Goal: Contribute content

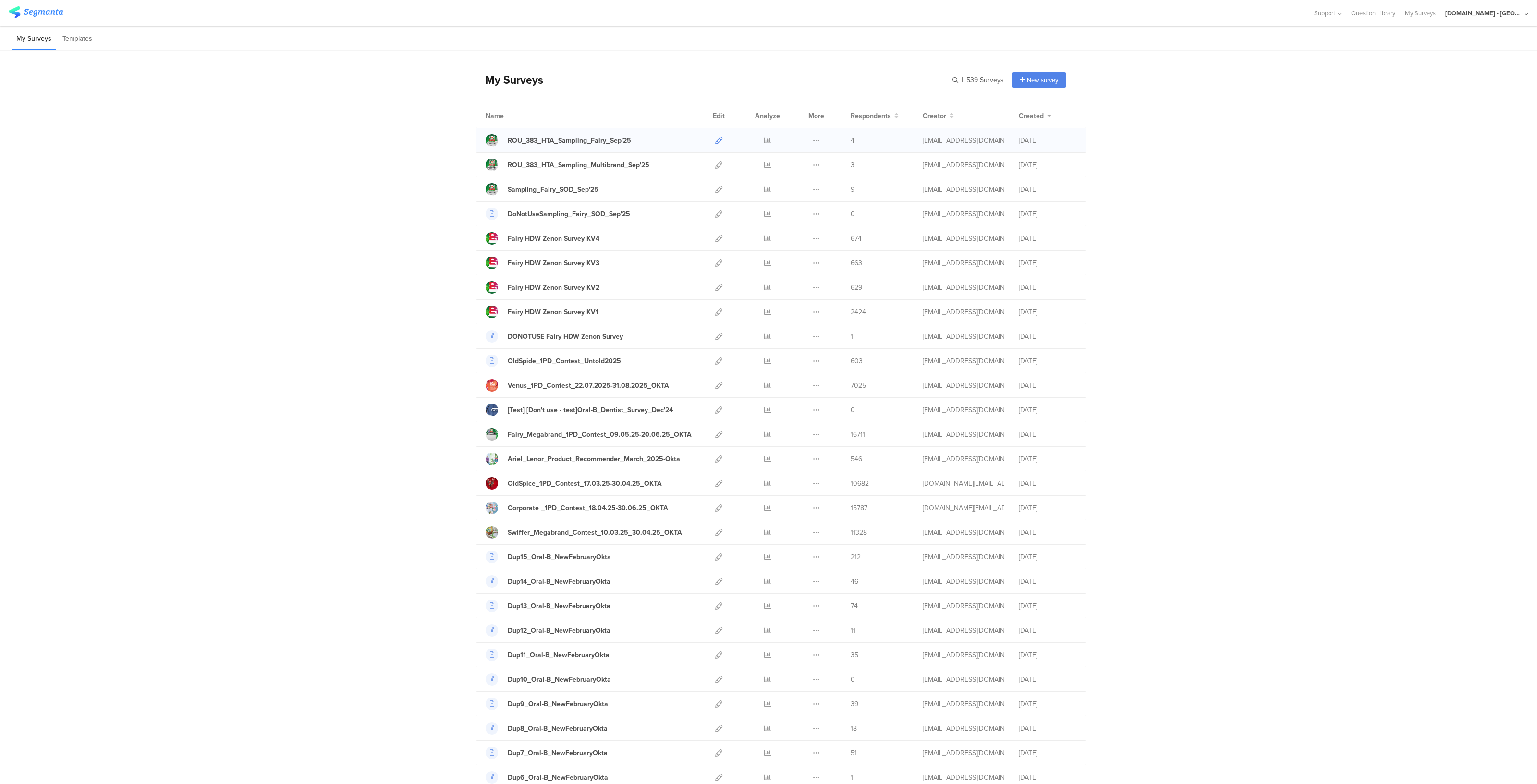
click at [715, 138] on icon at bounding box center [719, 140] width 7 height 7
click at [718, 164] on icon at bounding box center [719, 165] width 7 height 7
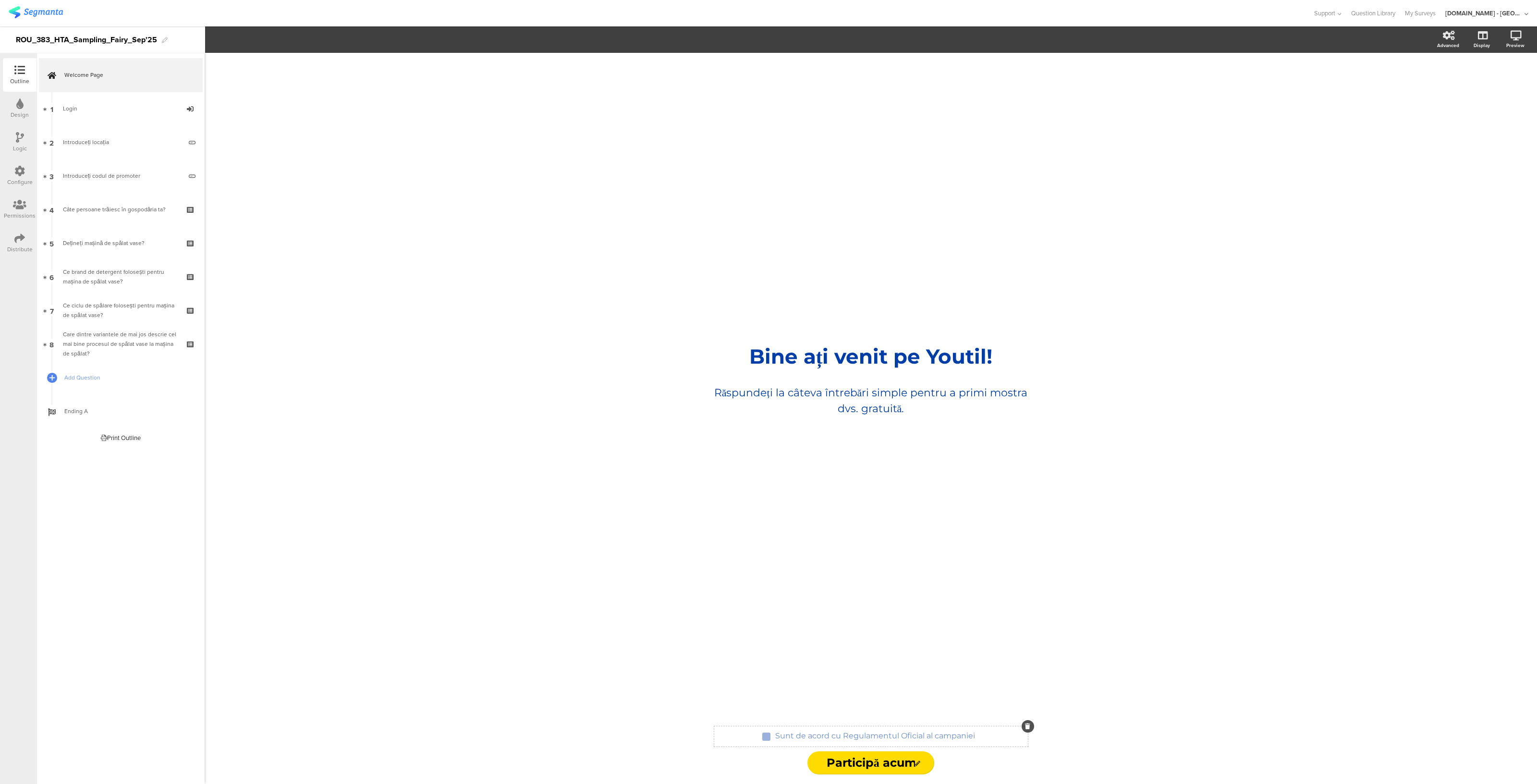
click at [921, 737] on div "Sunt de acord cu Regulamentul Oficial al campaniei Sunt de acord cu Regulamentu…" at bounding box center [875, 736] width 205 height 16
drag, startPoint x: 841, startPoint y: 737, endPoint x: 922, endPoint y: 736, distance: 81.0
click at [922, 736] on p "Sunt de acord cu Regulamentul Oficial al campaniei" at bounding box center [875, 735] width 200 height 9
click at [267, 38] on icon "button" at bounding box center [265, 40] width 8 height 8
paste input "[URL][DOMAIN_NAME][DOMAIN_NAME]"
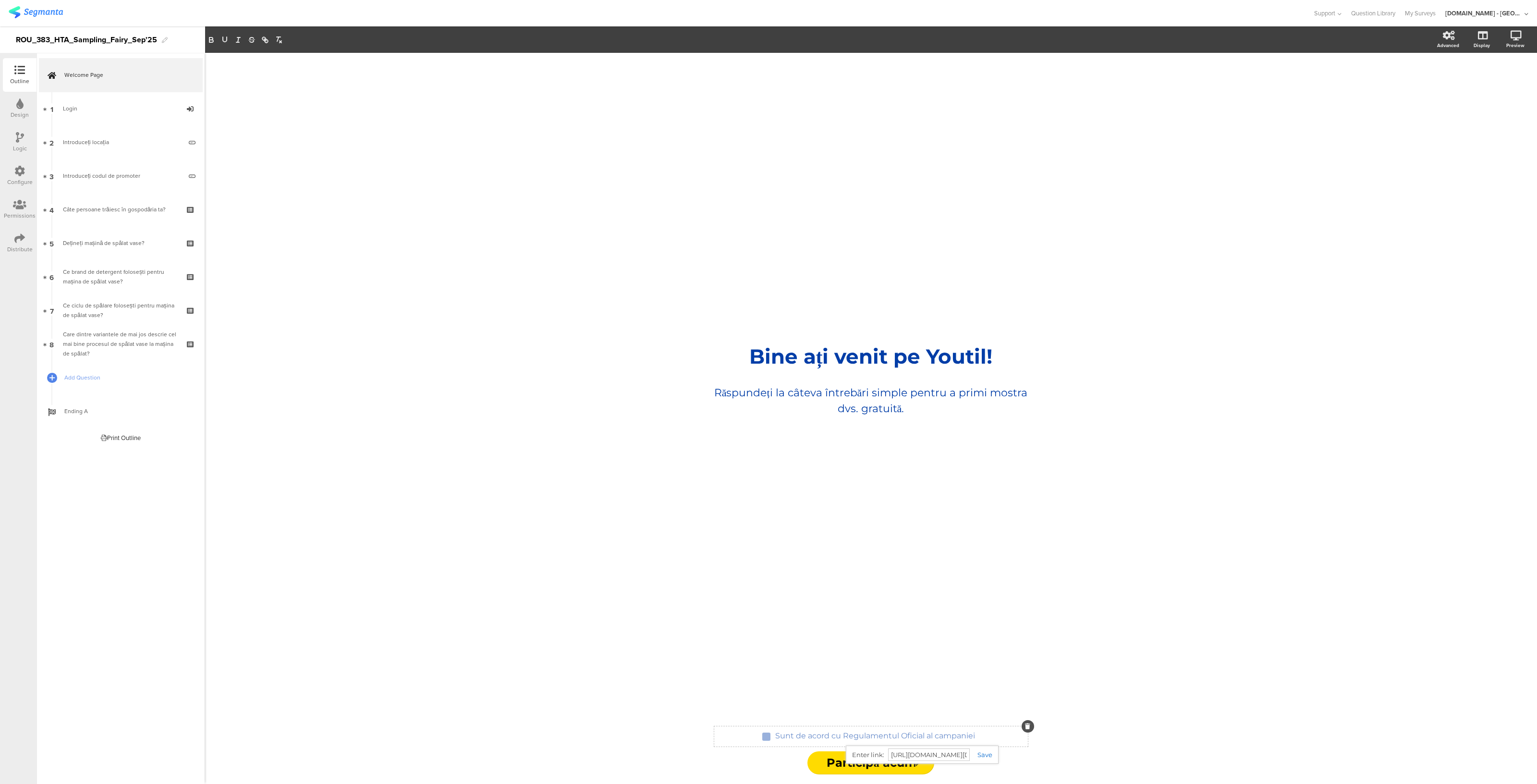
scroll to position [0, 744]
type input "https://urldefense.com/v3/__https:/www.youtil.ro/regulamente/Termeni-si-Conditi…"
click at [982, 756] on link at bounding box center [981, 754] width 23 height 8
click at [879, 690] on div "Bine ați venit pe Youtil! Bine ați venit pe Youtil! Răspundeți la câteva întreb…" at bounding box center [871, 385] width 384 height 664
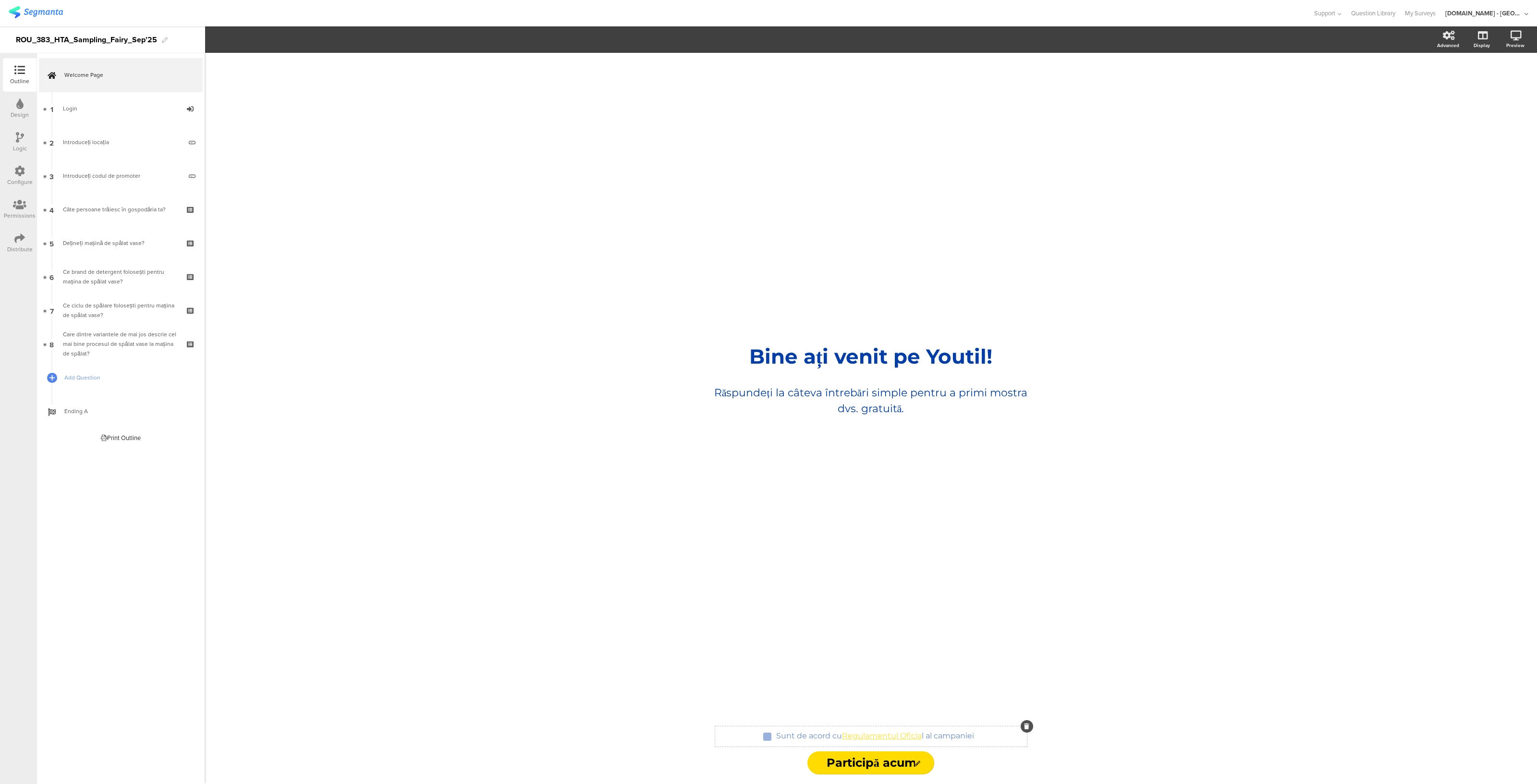
click at [924, 737] on div "Sunt de acord cu Regulamentul Oficia l al campaniei Sunt de acord cu Regulament…" at bounding box center [875, 736] width 203 height 16
drag, startPoint x: 980, startPoint y: 738, endPoint x: 853, endPoint y: 733, distance: 127.1
click at [853, 733] on div "Sunt de acord cu Regulamentul Oficia l al campaniei Sunt de acord cu Regulament…" at bounding box center [871, 736] width 311 height 11
click at [843, 733] on div "Sunt de acord cu Regulamentul Oficia l al campaniei Sunt de acord cu Regulament…" at bounding box center [875, 736] width 203 height 16
click at [856, 734] on link "Regulamentul Oficia" at bounding box center [882, 735] width 80 height 9
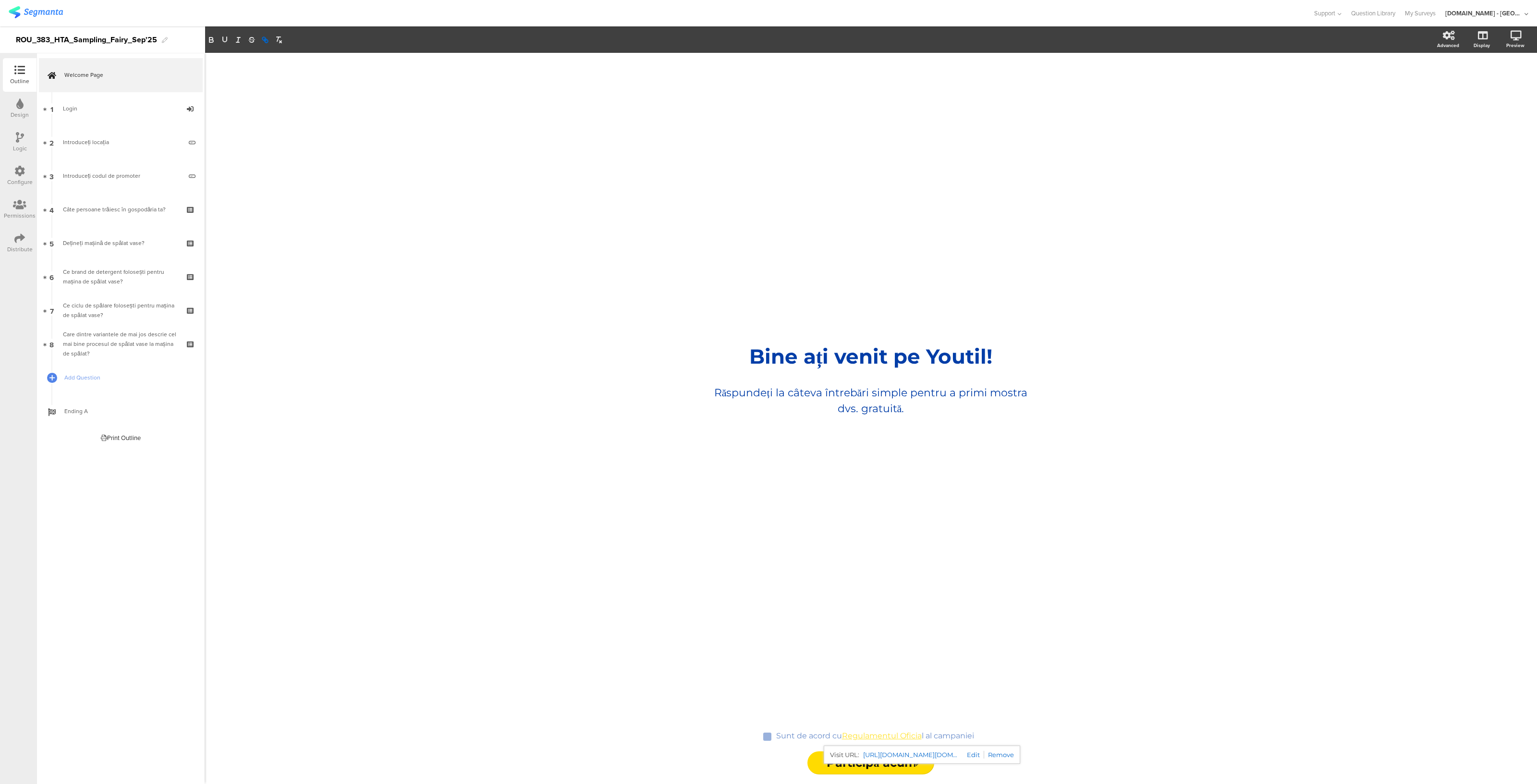
click at [969, 752] on link at bounding box center [972, 754] width 25 height 8
click at [844, 735] on link "Regulamentul Oficia" at bounding box center [882, 735] width 80 height 9
drag, startPoint x: 842, startPoint y: 735, endPoint x: 977, endPoint y: 734, distance: 135.0
click at [977, 734] on div "Sunt de acord cu Regulamentul Oficia l al campaniei Sunt de acord cu Regulament…" at bounding box center [875, 736] width 203 height 16
click at [269, 36] on icon "button" at bounding box center [265, 40] width 8 height 8
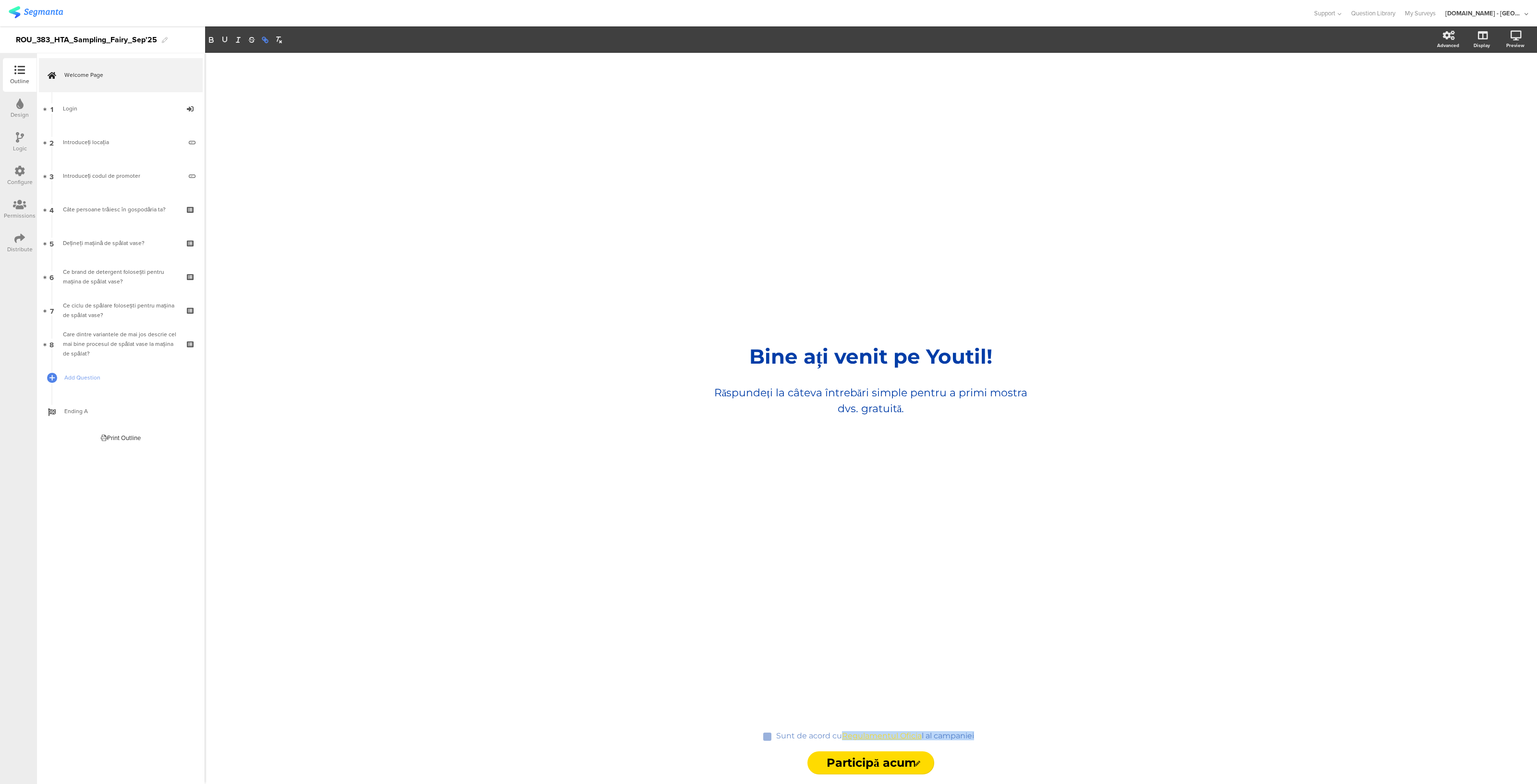
type input "Regulamentul Oficial al campaniei"
click at [1019, 753] on div "https://urldefense.com/v3/__https:/www.youtil.ro/regulamente/Termeni-si-Conditi…" at bounding box center [950, 754] width 153 height 18
click at [1000, 739] on div "Sunt de acord cu Regulamentul Oficia l al campaniei Sunt de acord cu Regulament…" at bounding box center [871, 736] width 311 height 11
click at [979, 731] on div "Sunt de acord cu Regulamentul Oficia l al campaniei Sunt de acord cu Regulament…" at bounding box center [871, 736] width 311 height 11
click at [985, 738] on div "Sunt de acord cu Regulamentul Oficia l al campaniei Sunt de acord cu Regulament…" at bounding box center [871, 736] width 311 height 11
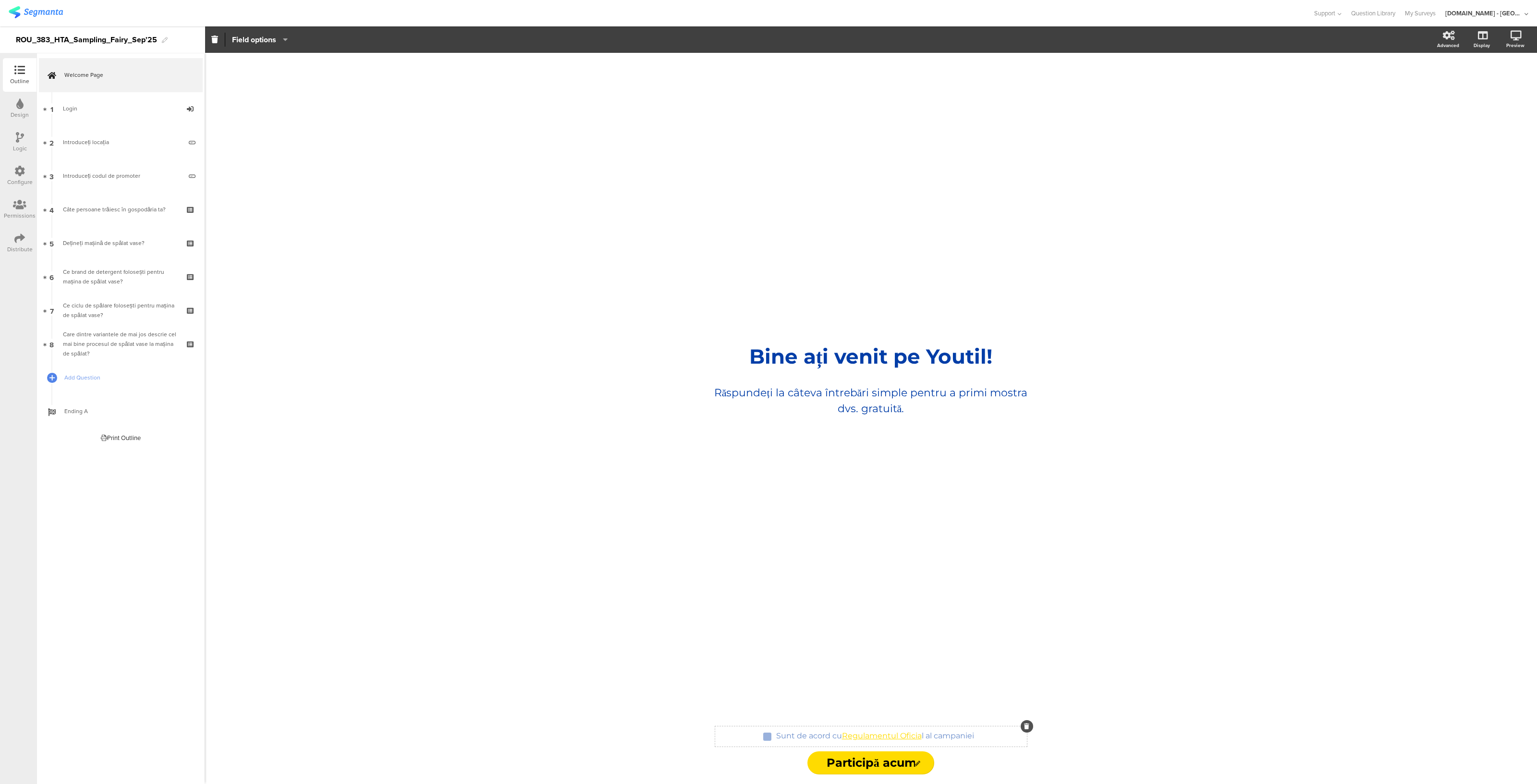
click at [891, 736] on div "Sunt de acord cu Regulamentul Oficia l al campaniei Sunt de acord cu Regulament…" at bounding box center [875, 736] width 203 height 16
click at [868, 733] on link "Regulamentul Oficia" at bounding box center [882, 735] width 80 height 9
click at [994, 754] on link at bounding box center [999, 754] width 30 height 8
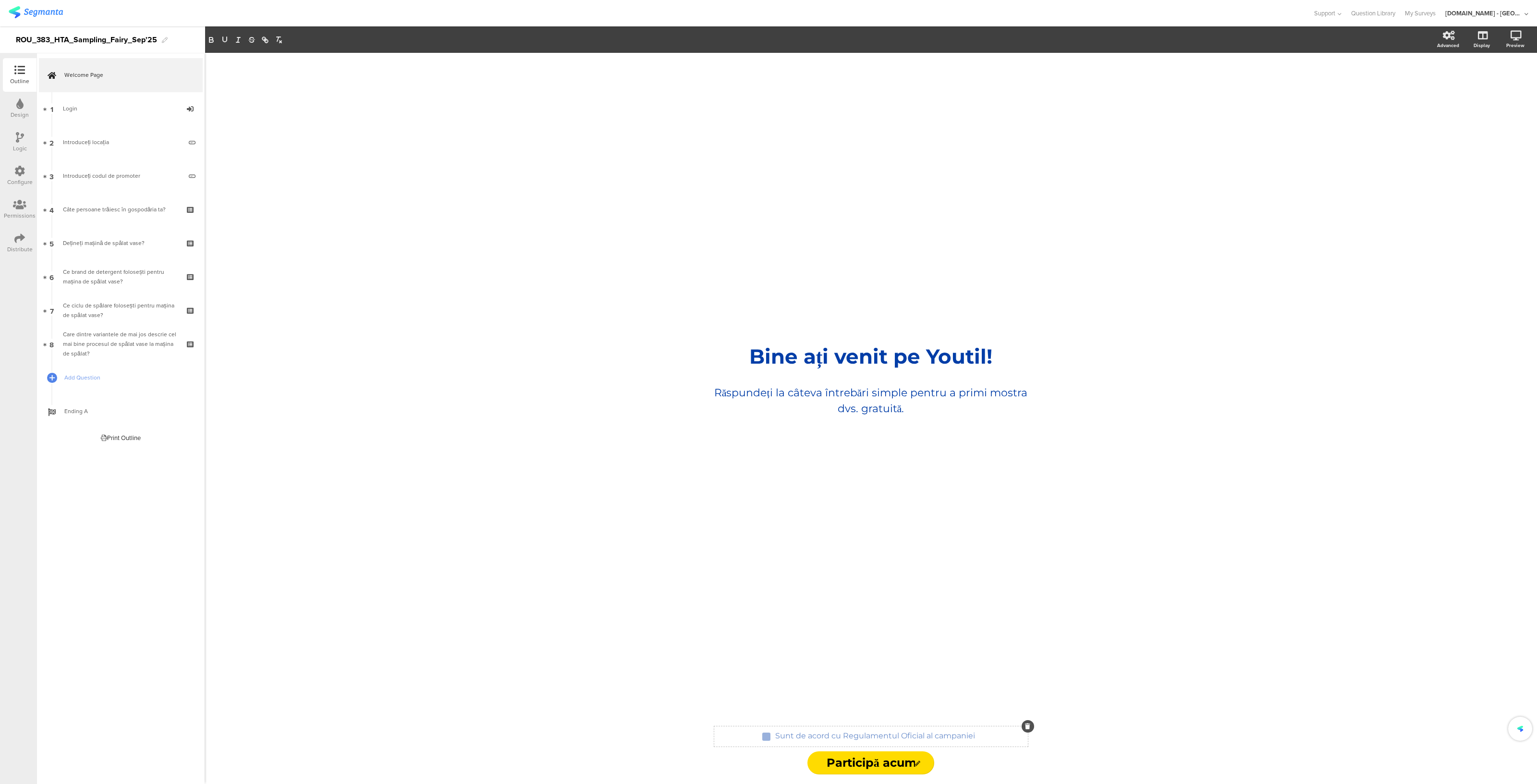
click at [845, 740] on p "Sunt de acord cu Regulamentul Oficial al campaniei" at bounding box center [875, 735] width 200 height 9
drag, startPoint x: 841, startPoint y: 737, endPoint x: 977, endPoint y: 737, distance: 136.0
click at [977, 737] on div "Sunt de acord cu Regulamentul Oficial al campaniei Sunt de acord cu Regulamentu…" at bounding box center [875, 736] width 205 height 16
click at [265, 41] on icon "button" at bounding box center [267, 41] width 4 height 4
paste input "https://urldefense.com/v3/__https:/www.youtil.ro/regulamente/Termeni-si-Conditi…"
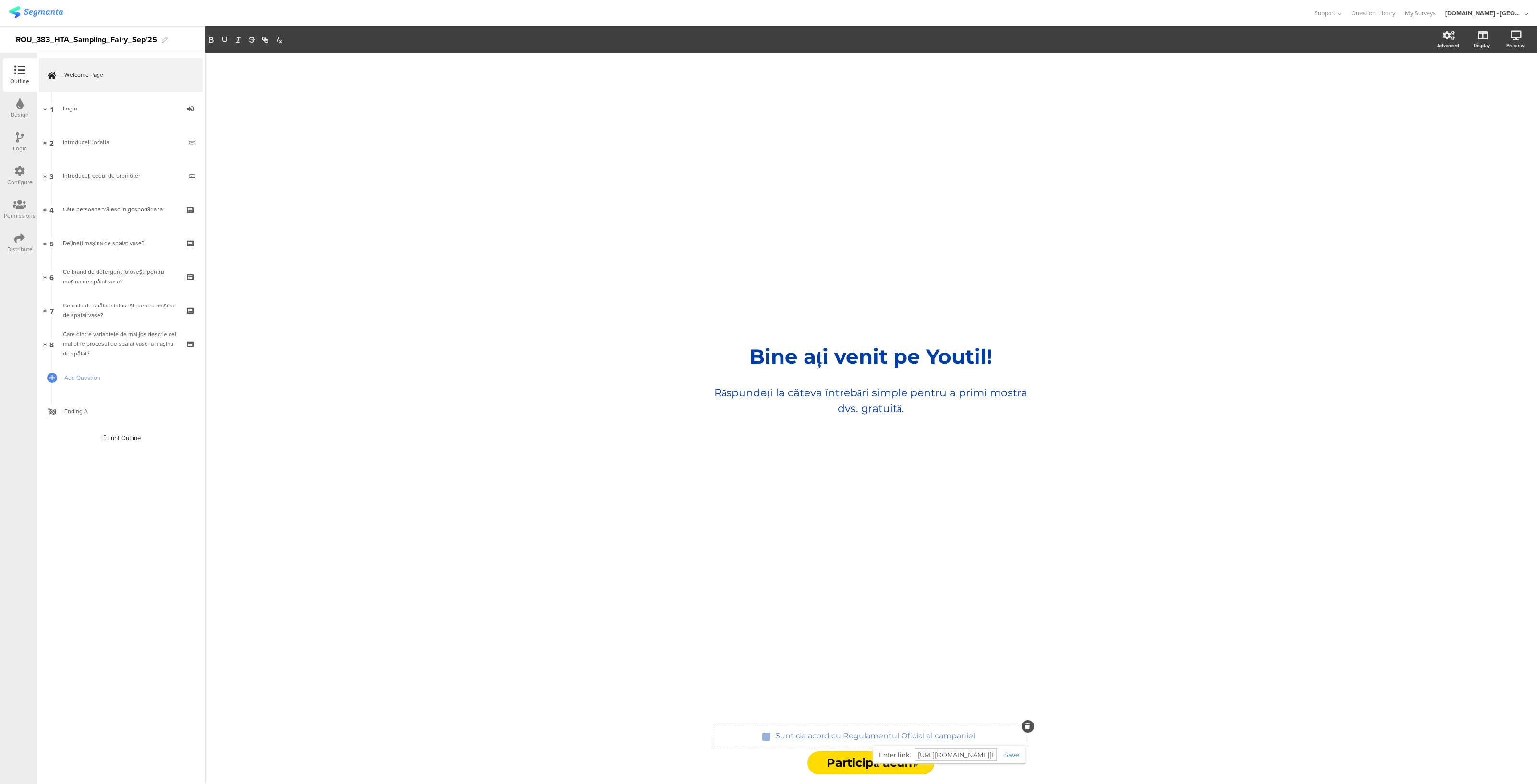
scroll to position [0, 744]
type input "https://urldefense.com/v3/__https:/www.youtil.ro/regulamente/Termeni-si-Conditi…"
click at [1008, 753] on link at bounding box center [1008, 754] width 23 height 8
click at [979, 705] on div "Bine ați venit pe Youtil! Bine ați venit pe Youtil! Răspundeți la câteva întreb…" at bounding box center [871, 385] width 384 height 664
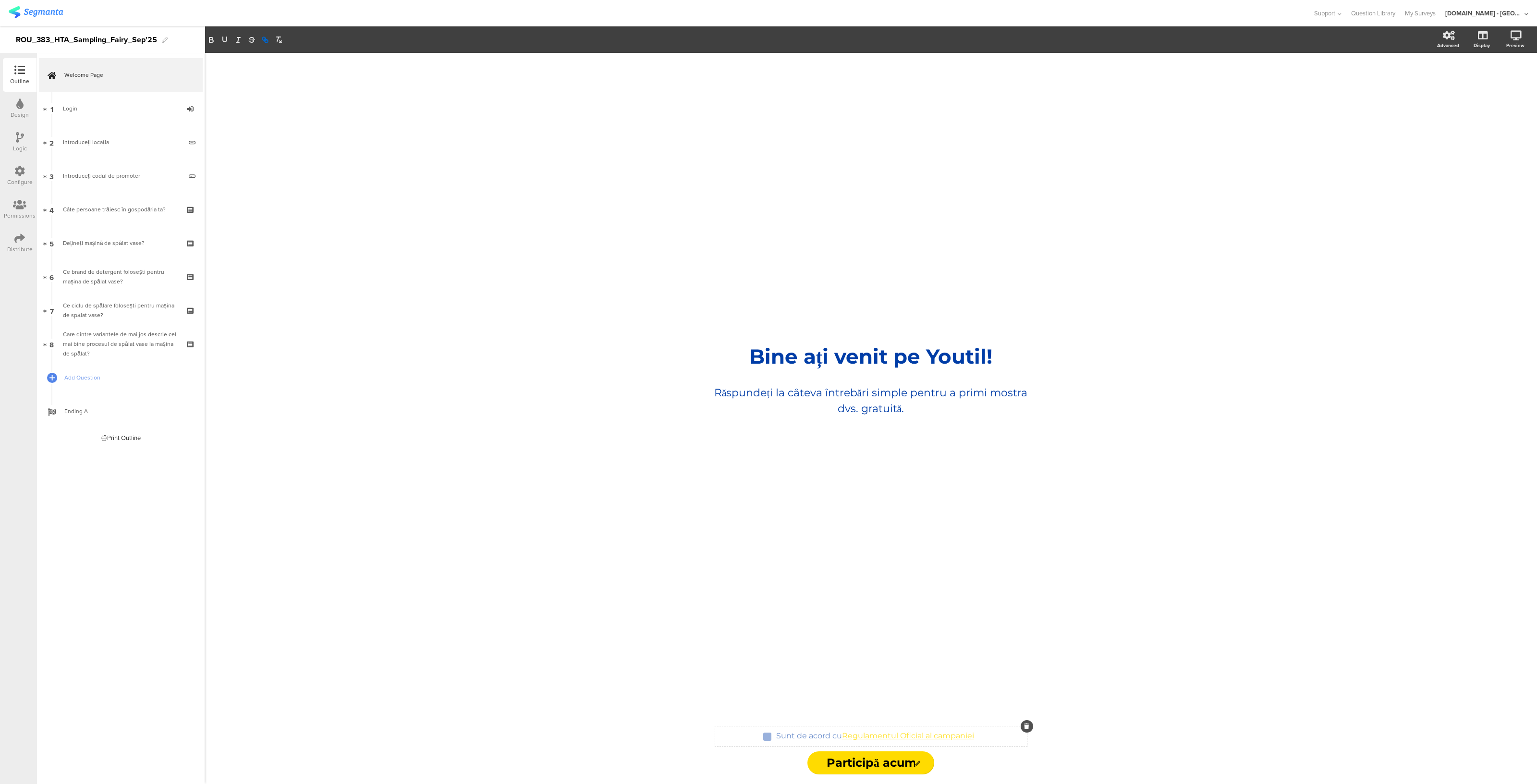
click at [898, 740] on div "Sunt de acord cu Regulamentul Oficial al campaniei Sunt de acord cu Regulamentu…" at bounding box center [875, 736] width 203 height 16
click at [822, 729] on div "Sunt de acord cu Regulamentul Oficial al campaniei Sunt de acord cu Regulamentu…" at bounding box center [875, 736] width 205 height 16
drag, startPoint x: 843, startPoint y: 733, endPoint x: 977, endPoint y: 735, distance: 134.0
click at [977, 735] on div "Sunt de acord cu Regulamentul Oficial al campaniei Sunt de acord cu Regulamentu…" at bounding box center [875, 736] width 205 height 16
click at [266, 44] on icon "button" at bounding box center [265, 40] width 8 height 8
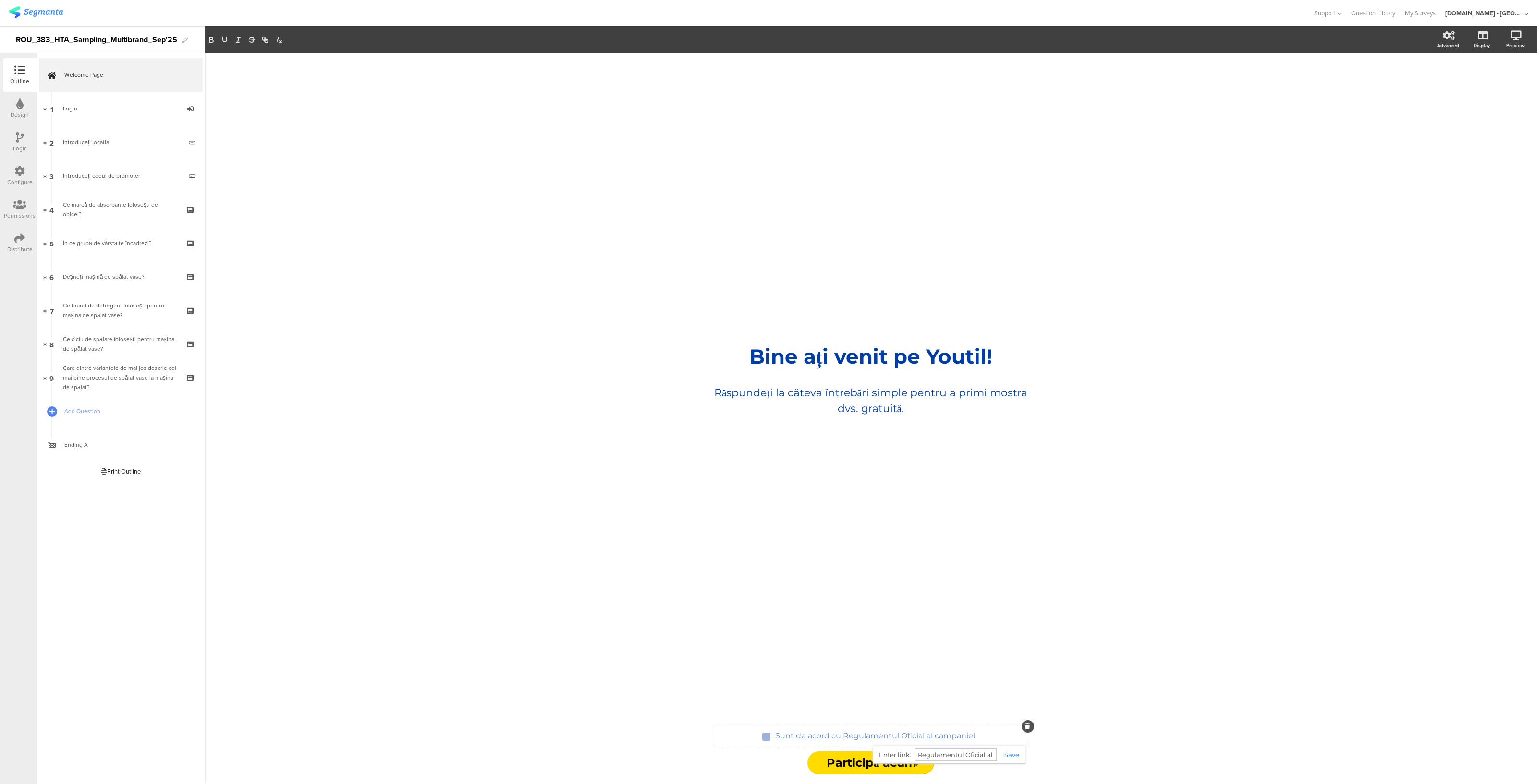
paste input "https://urldefense.com/v3/__https:/www.youtil.ro/regulamente/Termeni-si-Conditi…"
type input "https://urldefense.com/v3/__https:/www.youtil.ro/regulamente/Termeni-si-Conditi…"
click at [1016, 751] on link at bounding box center [1008, 754] width 23 height 8
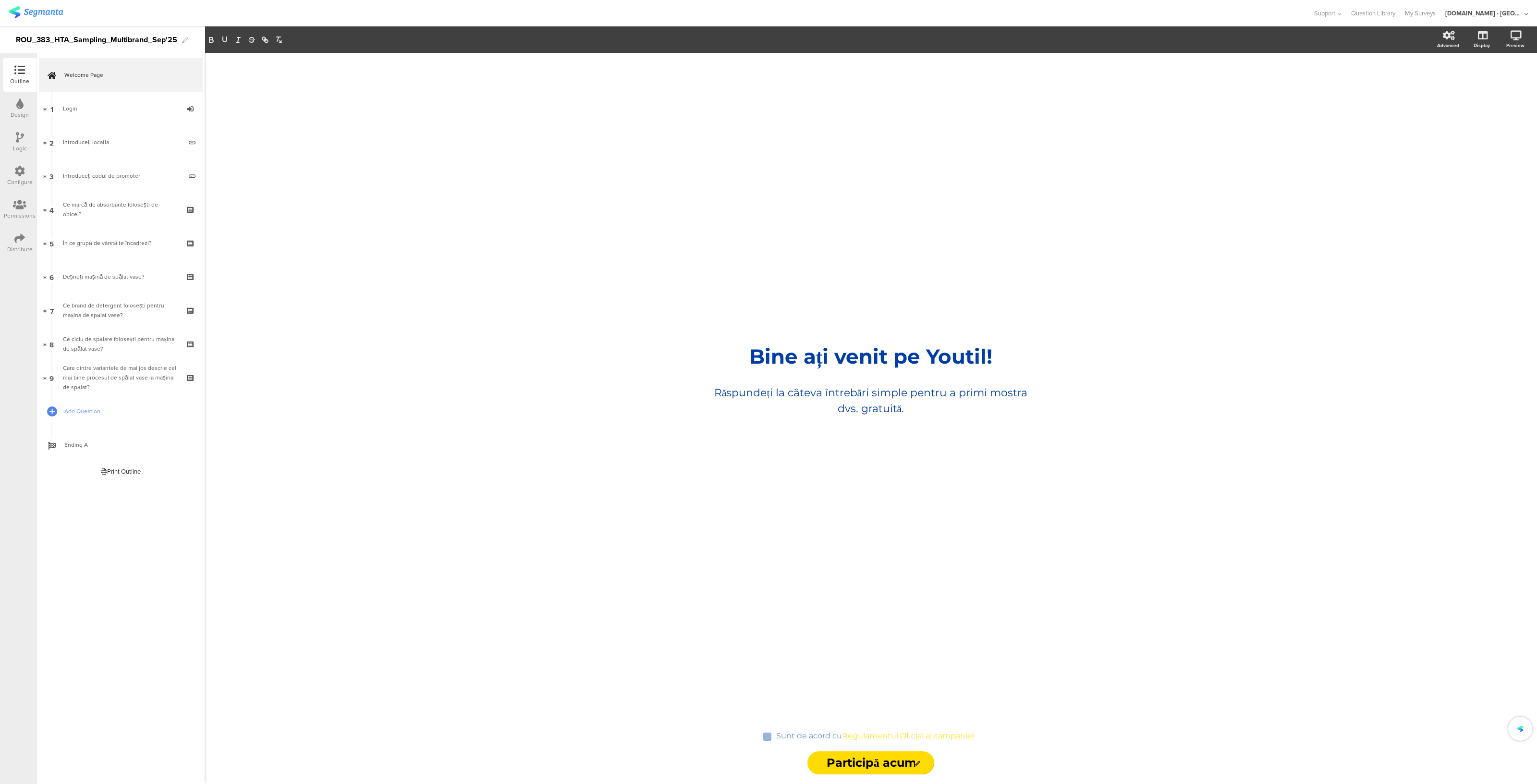
click at [990, 677] on div "Bine ați venit pe Youtil! Bine ați venit pe Youtil! Răspundeți la câteva întreb…" at bounding box center [871, 385] width 384 height 664
